Goal: Information Seeking & Learning: Understand process/instructions

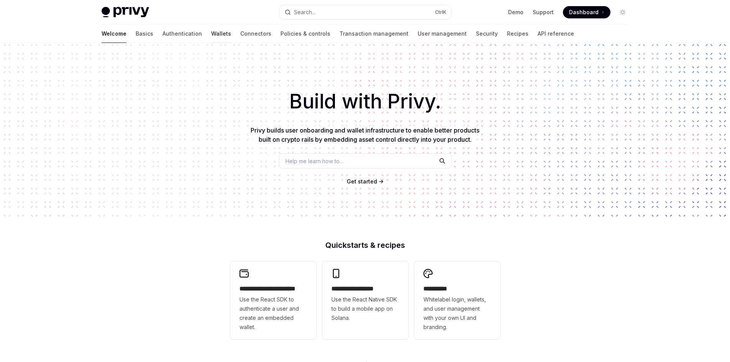
click at [211, 35] on link "Wallets" at bounding box center [221, 34] width 20 height 18
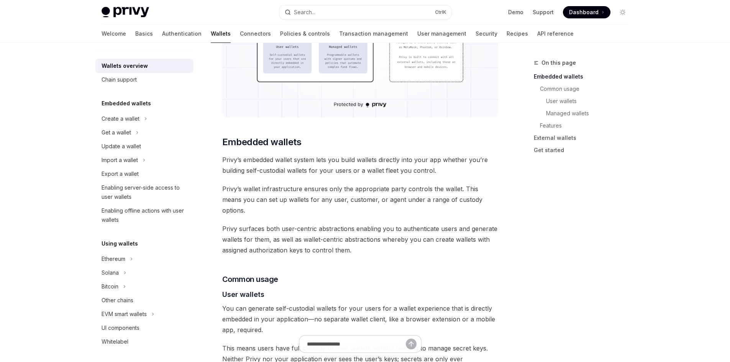
scroll to position [345, 0]
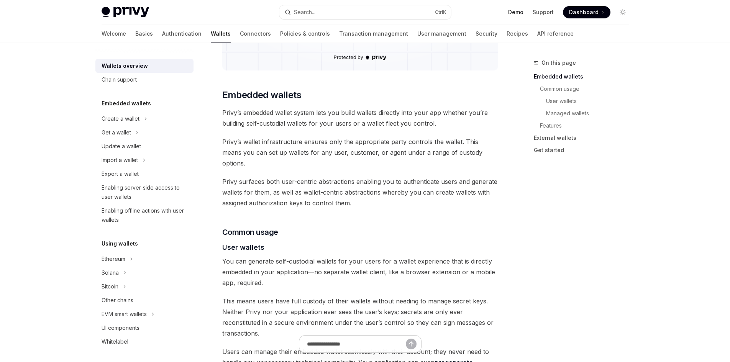
click at [513, 13] on link "Demo" at bounding box center [515, 12] width 15 height 8
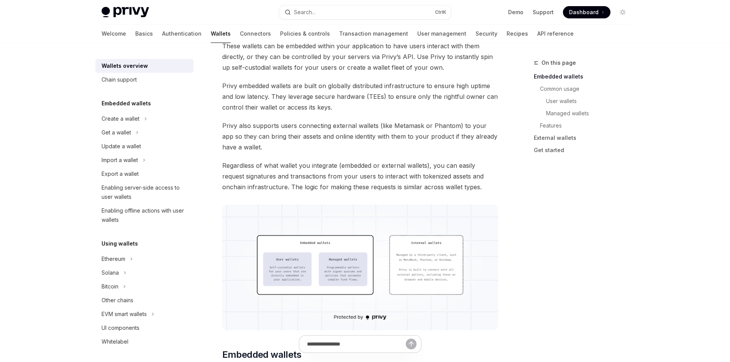
scroll to position [77, 0]
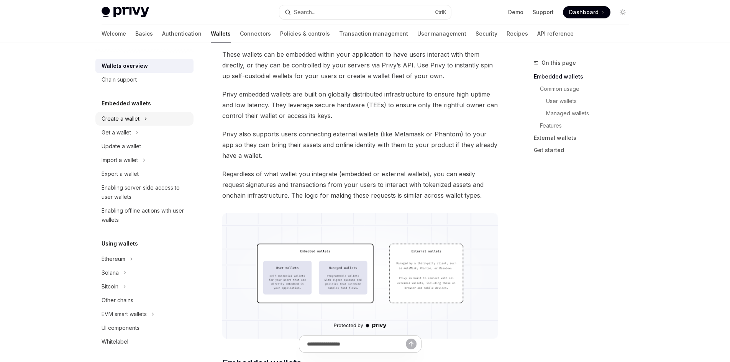
click at [121, 119] on div "Create a wallet" at bounding box center [121, 118] width 38 height 9
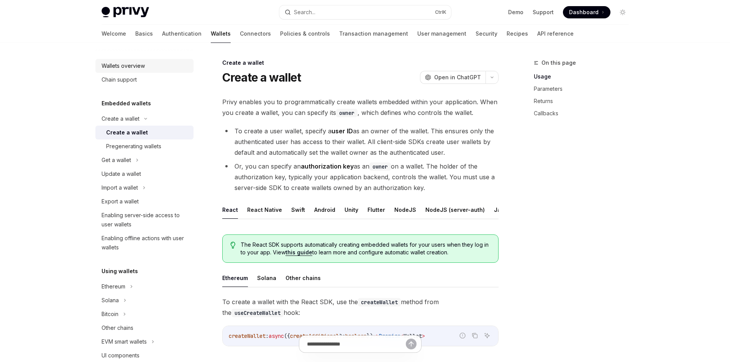
click at [133, 66] on div "Wallets overview" at bounding box center [123, 65] width 43 height 9
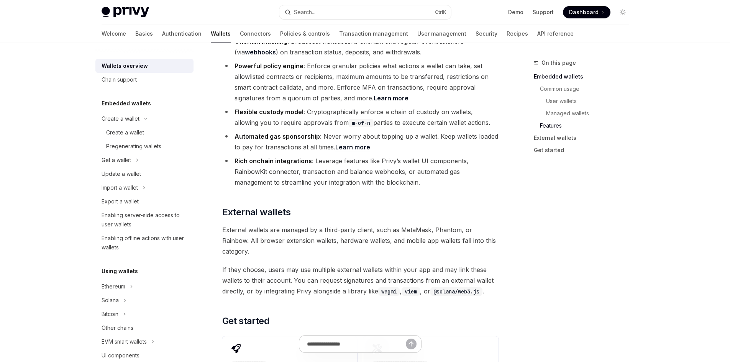
scroll to position [1073, 0]
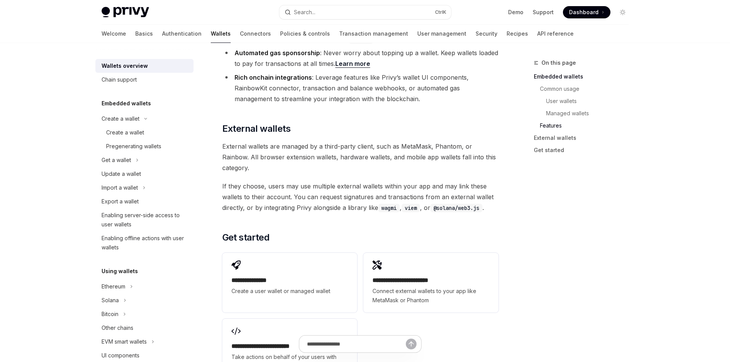
drag, startPoint x: 117, startPoint y: 84, endPoint x: 182, endPoint y: 92, distance: 66.1
click at [117, 84] on div "Chain support" at bounding box center [119, 79] width 35 height 9
type textarea "*"
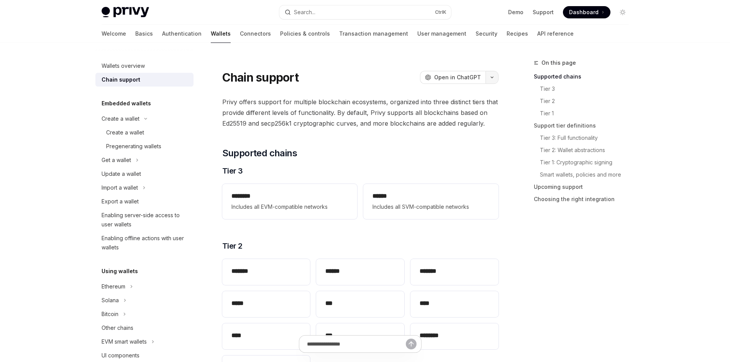
click at [494, 78] on button "button" at bounding box center [492, 77] width 13 height 13
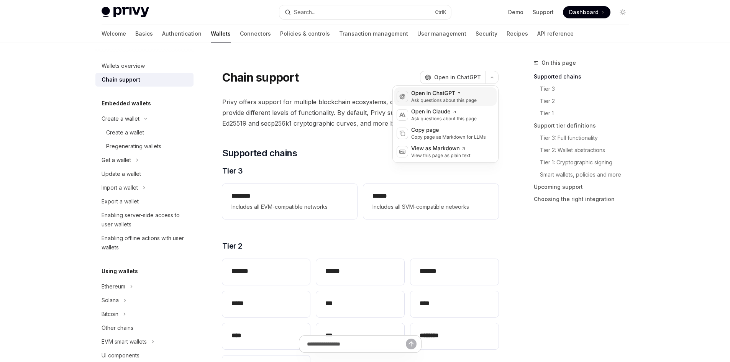
click at [443, 100] on div "Ask questions about this page" at bounding box center [444, 100] width 66 height 6
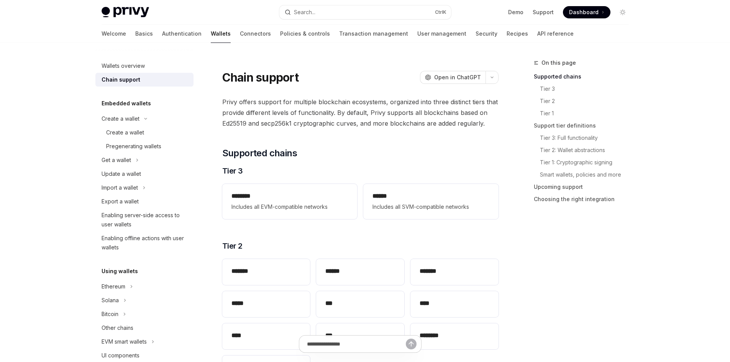
drag, startPoint x: 246, startPoint y: 172, endPoint x: 263, endPoint y: 181, distance: 19.1
click at [224, 176] on h3 "​ Tier 3" at bounding box center [360, 171] width 276 height 11
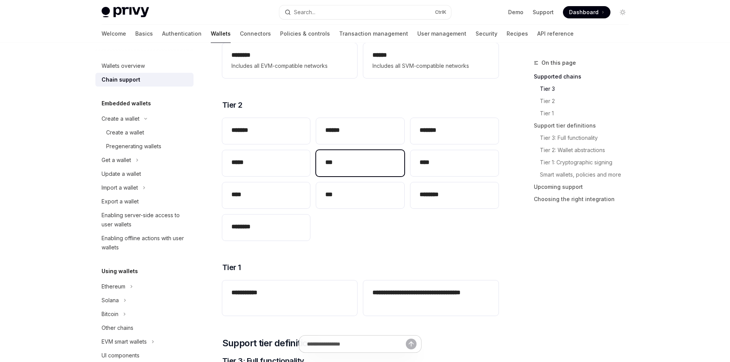
scroll to position [153, 0]
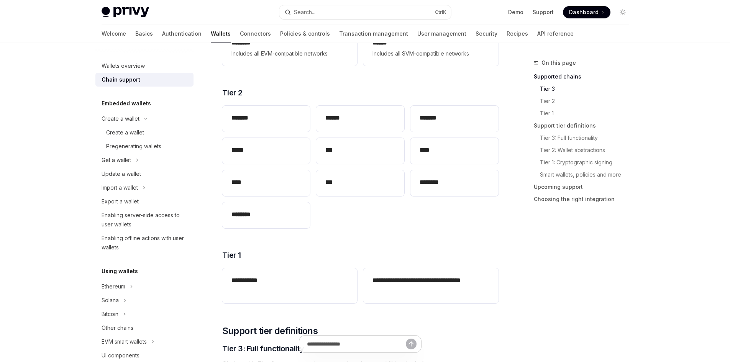
click at [126, 104] on h5 "Embedded wallets" at bounding box center [126, 103] width 49 height 9
click at [118, 121] on div "Create a wallet" at bounding box center [121, 118] width 38 height 9
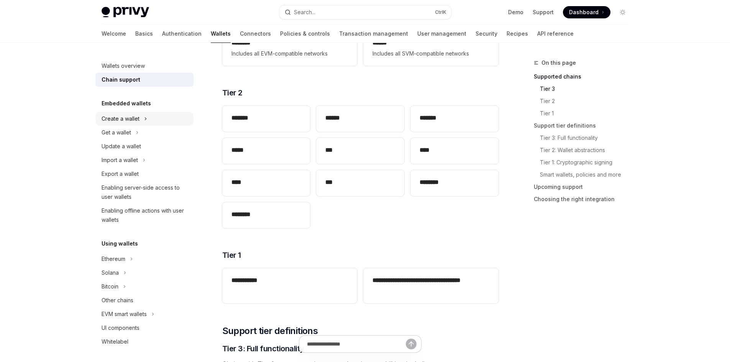
click at [120, 119] on div "Create a wallet" at bounding box center [121, 118] width 38 height 9
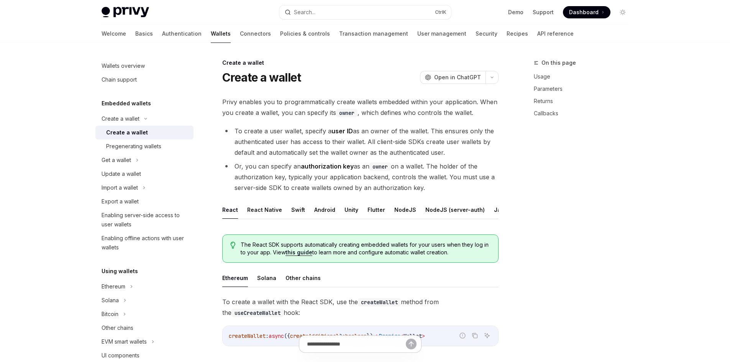
click at [121, 129] on div "Create a wallet" at bounding box center [127, 132] width 42 height 9
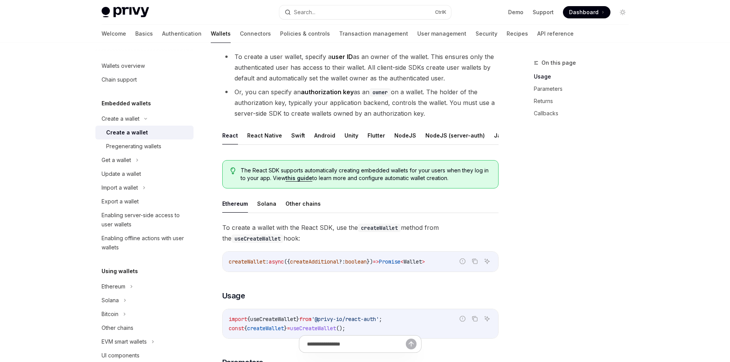
scroll to position [77, 0]
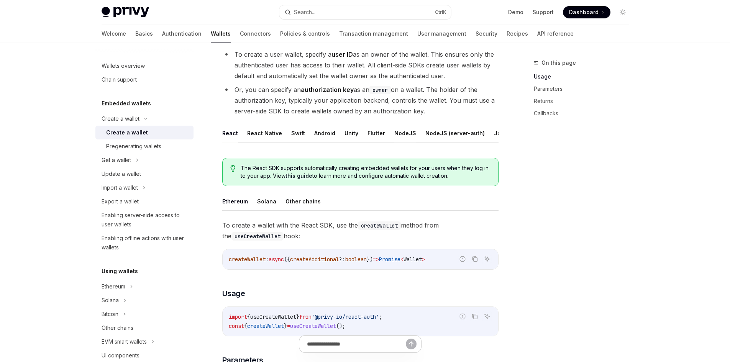
click at [403, 135] on button "NodeJS" at bounding box center [405, 133] width 22 height 18
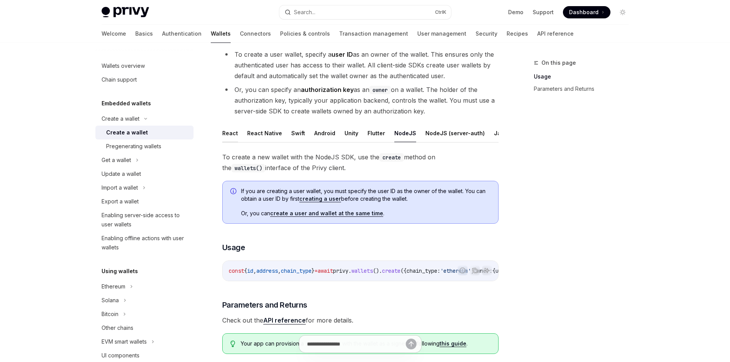
click at [227, 131] on button "React" at bounding box center [230, 133] width 16 height 18
type textarea "*"
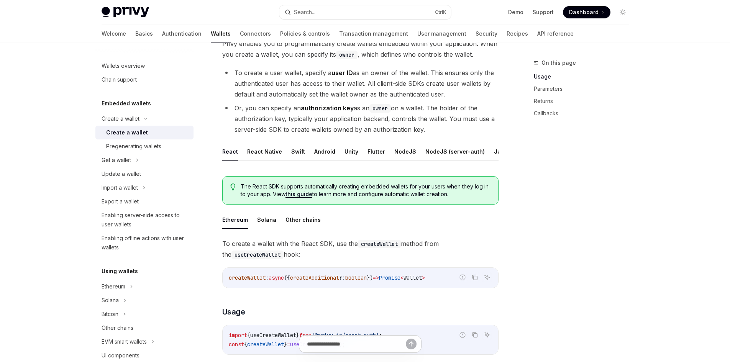
scroll to position [77, 0]
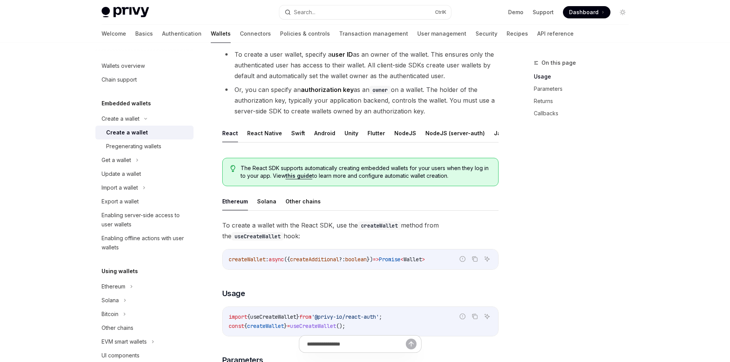
click at [300, 179] on link "this guide" at bounding box center [299, 175] width 27 height 7
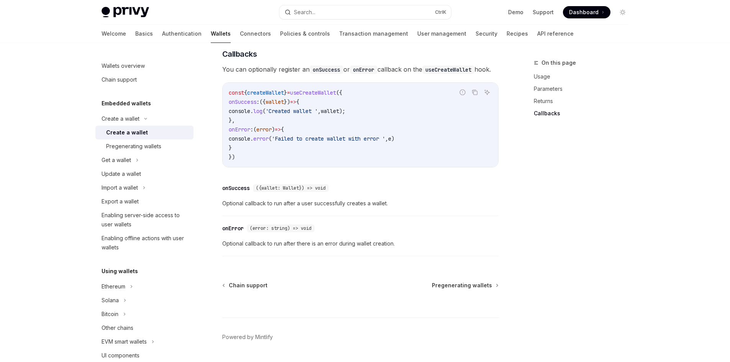
scroll to position [571, 0]
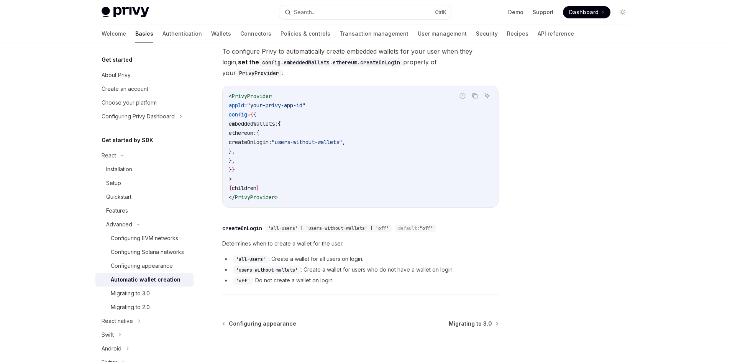
scroll to position [241, 0]
